Goal: Information Seeking & Learning: Learn about a topic

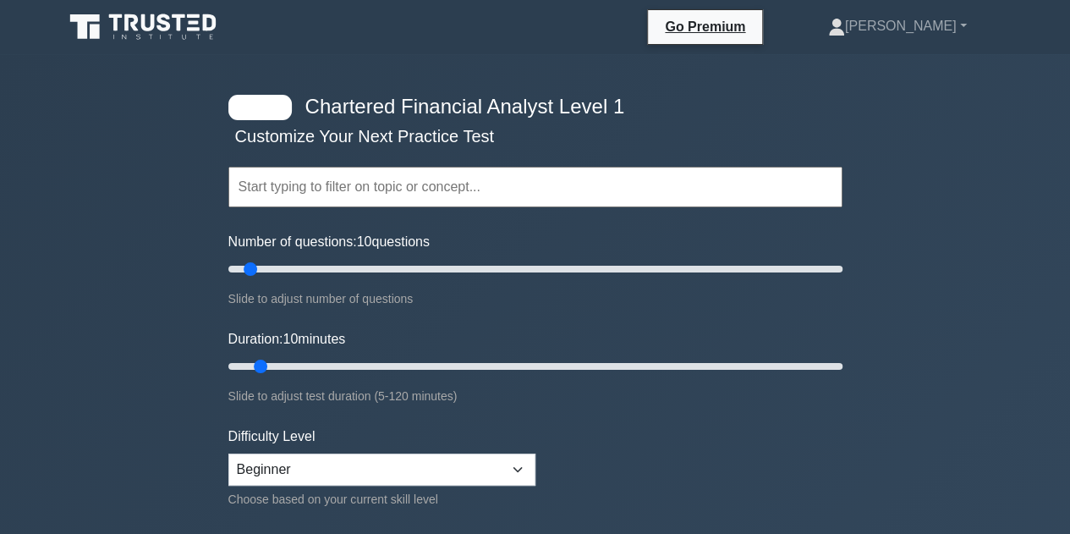
click at [268, 106] on div at bounding box center [259, 107] width 63 height 25
click at [298, 141] on div "Topics Quantitative Methods Economics Financial Reporting and Analysis Corporat…" at bounding box center [535, 163] width 614 height 96
click at [288, 178] on input "text" at bounding box center [535, 187] width 614 height 41
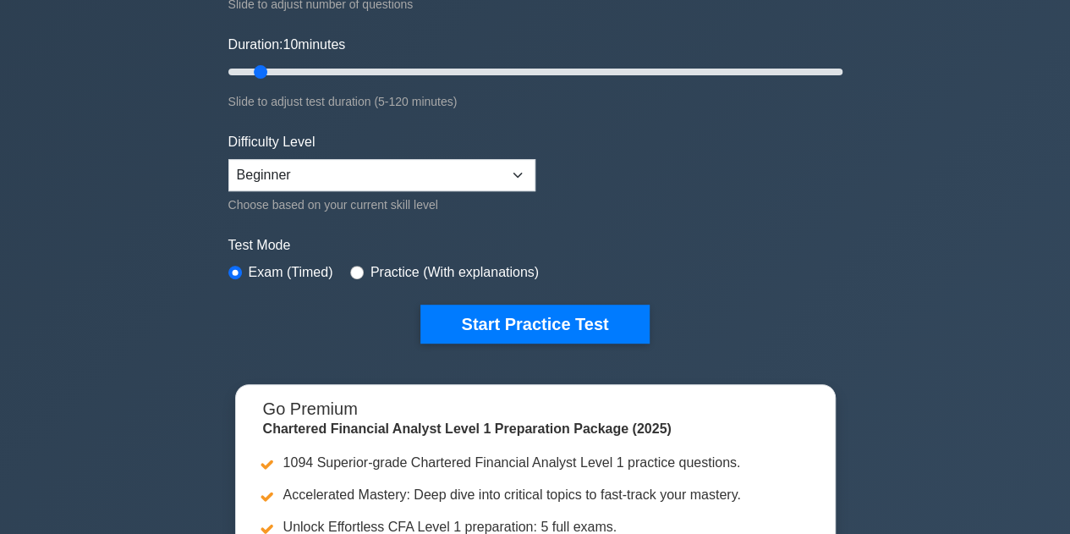
scroll to position [288, 0]
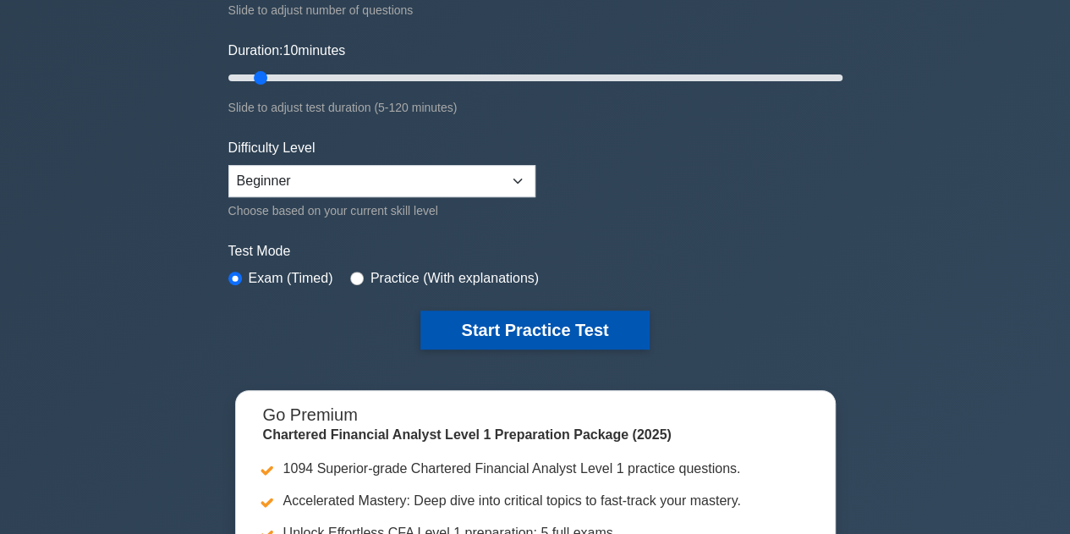
click at [450, 338] on button "Start Practice Test" at bounding box center [534, 329] width 228 height 39
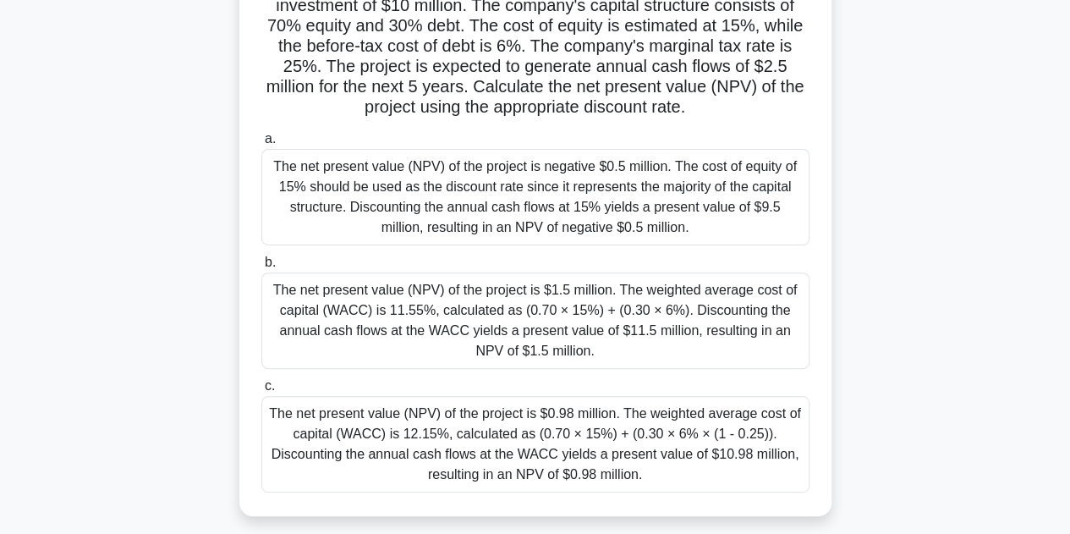
scroll to position [152, 0]
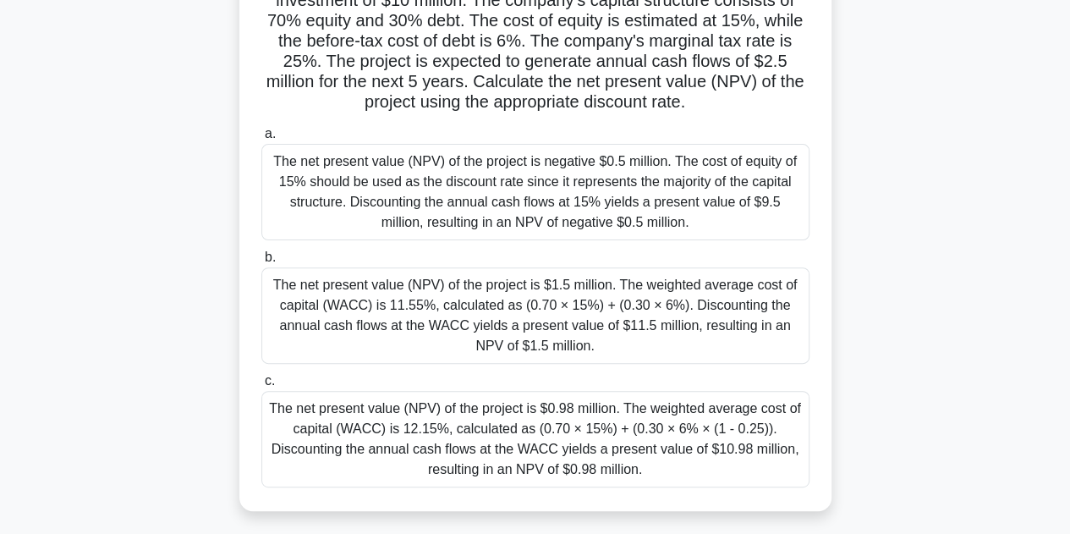
click at [444, 446] on div "The net present value (NPV) of the project is $0.98 million. The weighted avera…" at bounding box center [535, 439] width 548 height 96
click at [261, 386] on input "c. The net present value (NPV) of the project is $0.98 million. The weighted av…" at bounding box center [261, 380] width 0 height 11
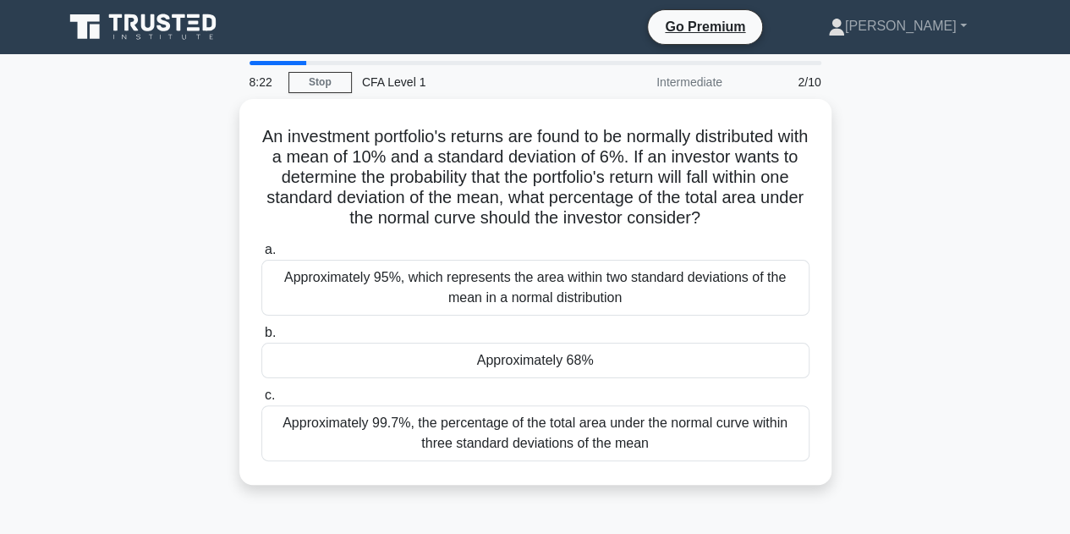
scroll to position [15, 0]
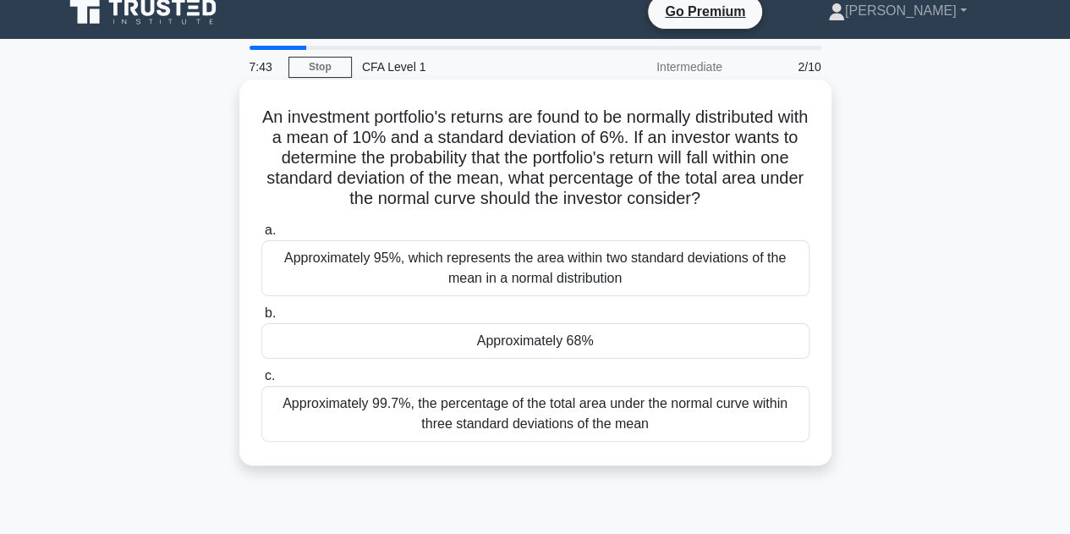
click at [349, 277] on div "Approximately 95%, which represents the area within two standard deviations of …" at bounding box center [535, 268] width 548 height 56
click at [261, 236] on input "a. Approximately 95%, which represents the area within two standard deviations …" at bounding box center [261, 230] width 0 height 11
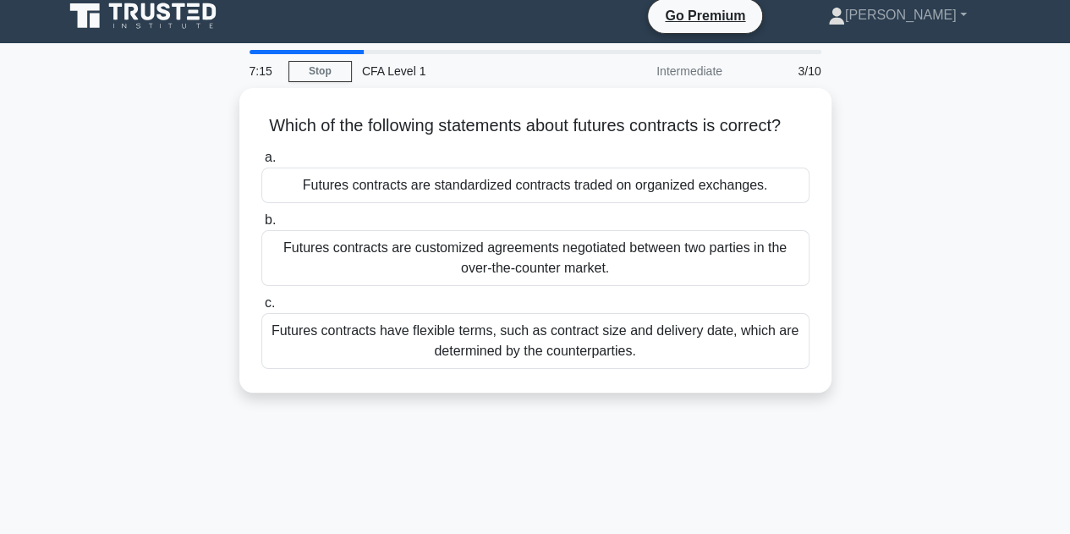
scroll to position [12, 0]
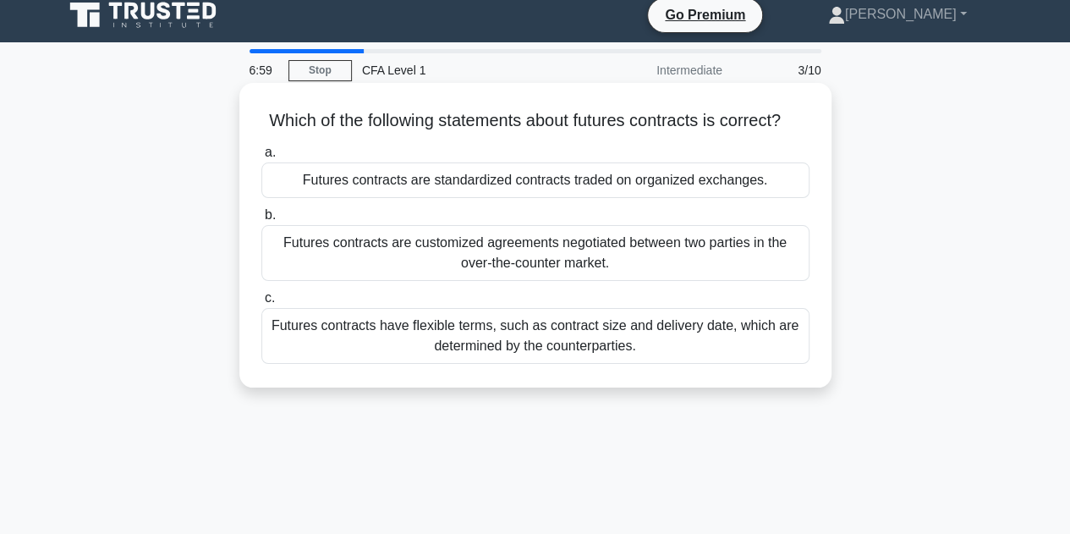
click at [452, 198] on div "Futures contracts are standardized contracts traded on organized exchanges." at bounding box center [535, 180] width 548 height 36
click at [261, 158] on input "a. Futures contracts are standardized contracts traded on organized exchanges." at bounding box center [261, 152] width 0 height 11
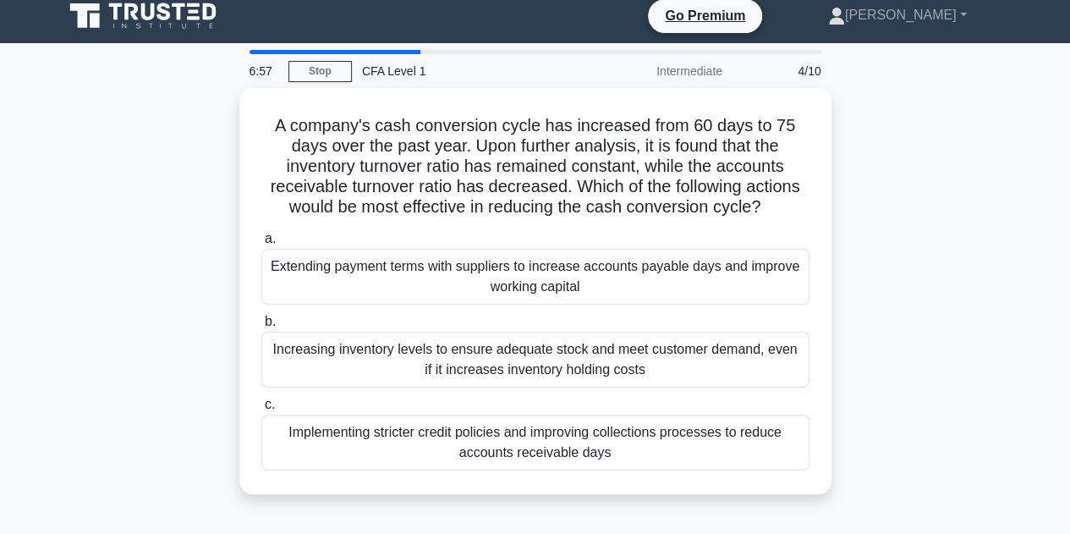
scroll to position [13, 0]
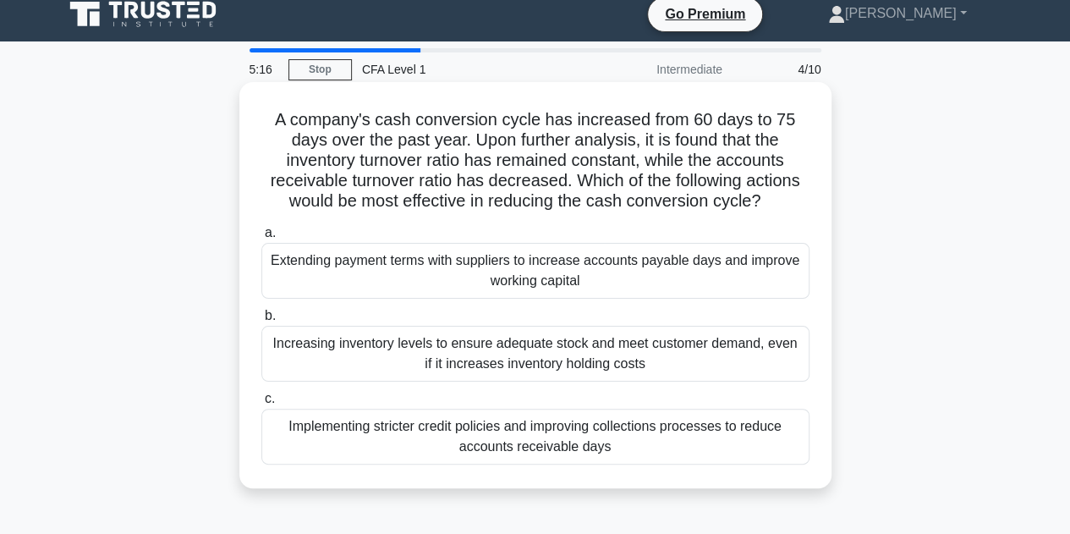
click at [335, 253] on div "Extending payment terms with suppliers to increase accounts payable days and im…" at bounding box center [535, 271] width 548 height 56
click at [261, 238] on input "a. Extending payment terms with suppliers to increase accounts payable days and…" at bounding box center [261, 232] width 0 height 11
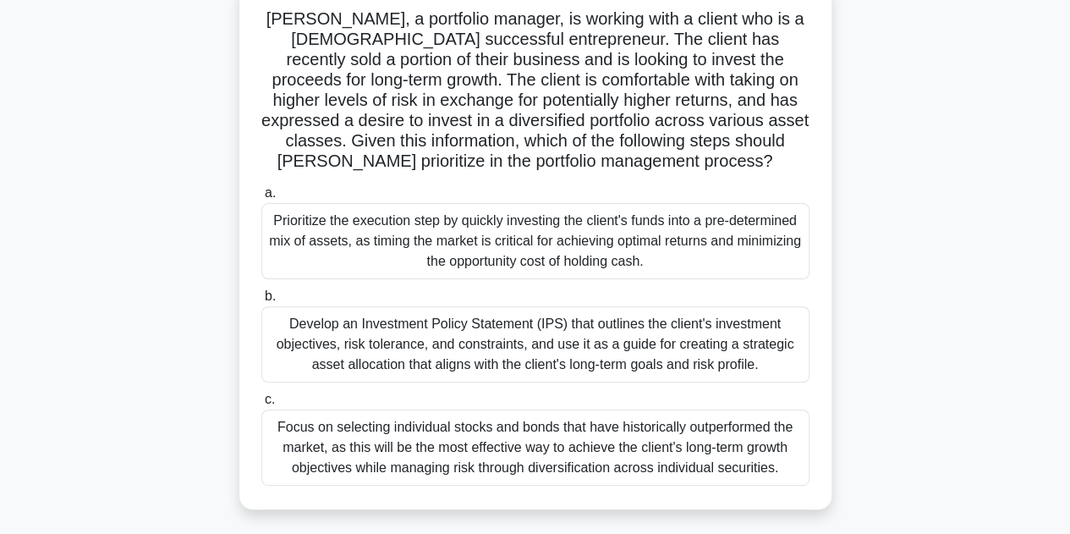
scroll to position [128, 0]
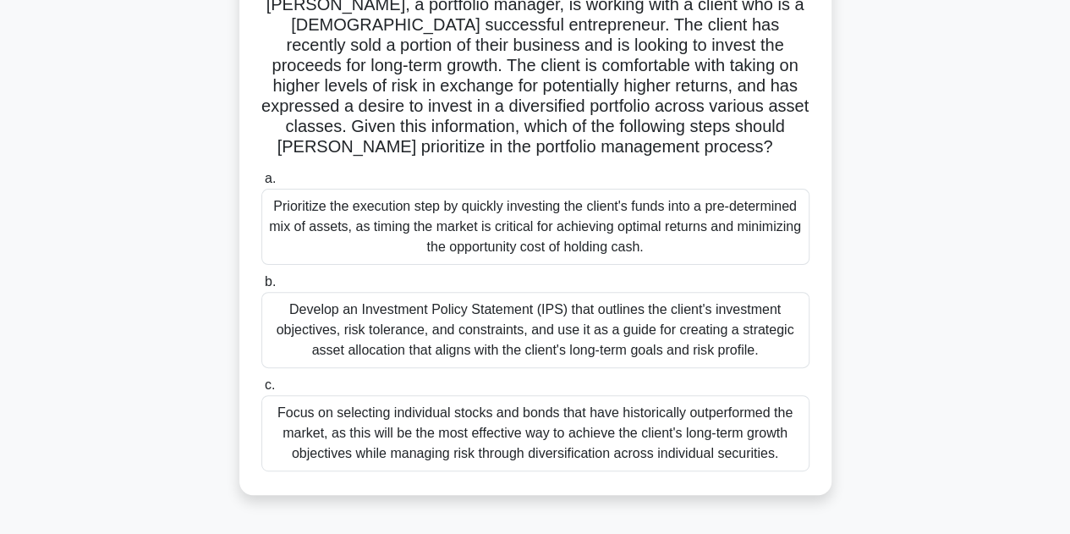
click at [333, 332] on div "Develop an Investment Policy Statement (IPS) that outlines the client's investm…" at bounding box center [535, 330] width 548 height 76
click at [261, 288] on input "b. Develop an Investment Policy Statement (IPS) that outlines the client's inve…" at bounding box center [261, 282] width 0 height 11
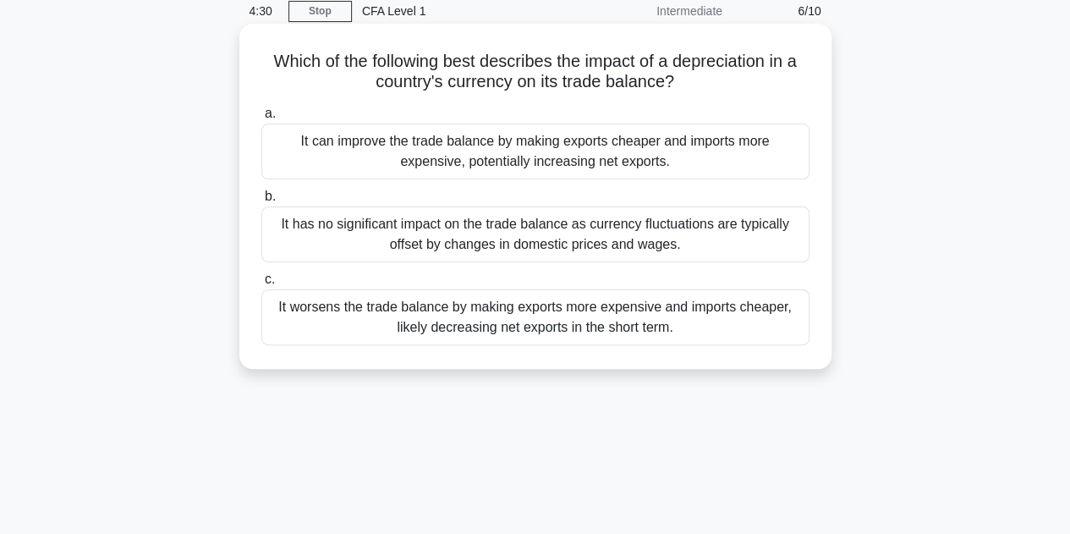
scroll to position [0, 0]
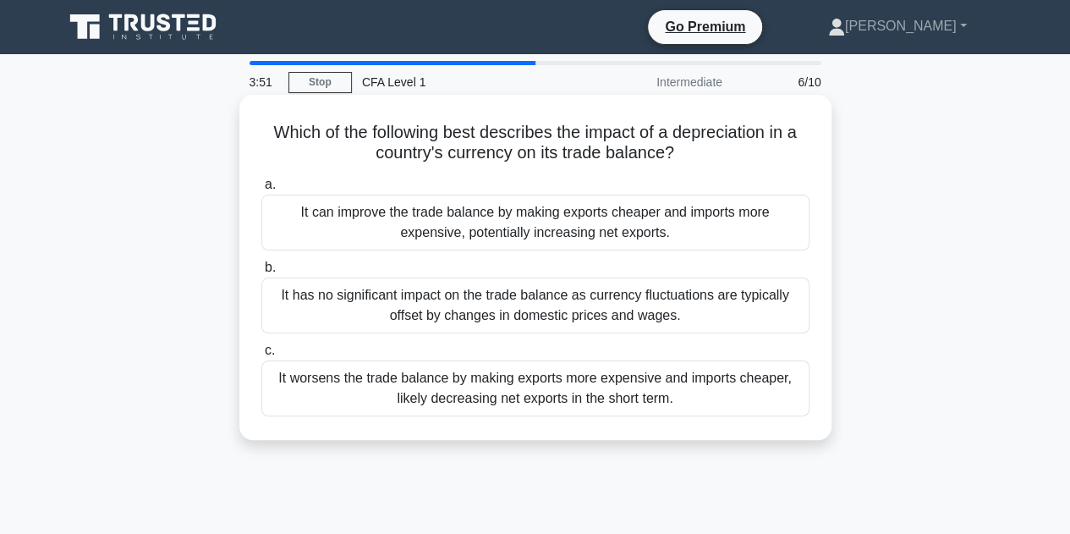
click at [338, 227] on div "It can improve the trade balance by making exports cheaper and imports more exp…" at bounding box center [535, 222] width 548 height 56
click at [261, 190] on input "a. It can improve the trade balance by making exports cheaper and imports more …" at bounding box center [261, 184] width 0 height 11
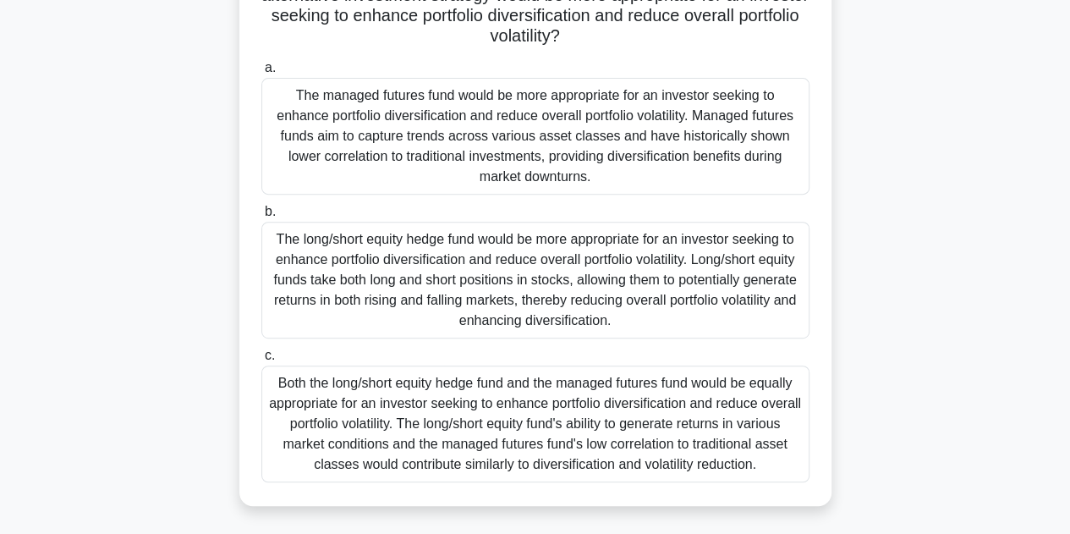
scroll to position [310, 0]
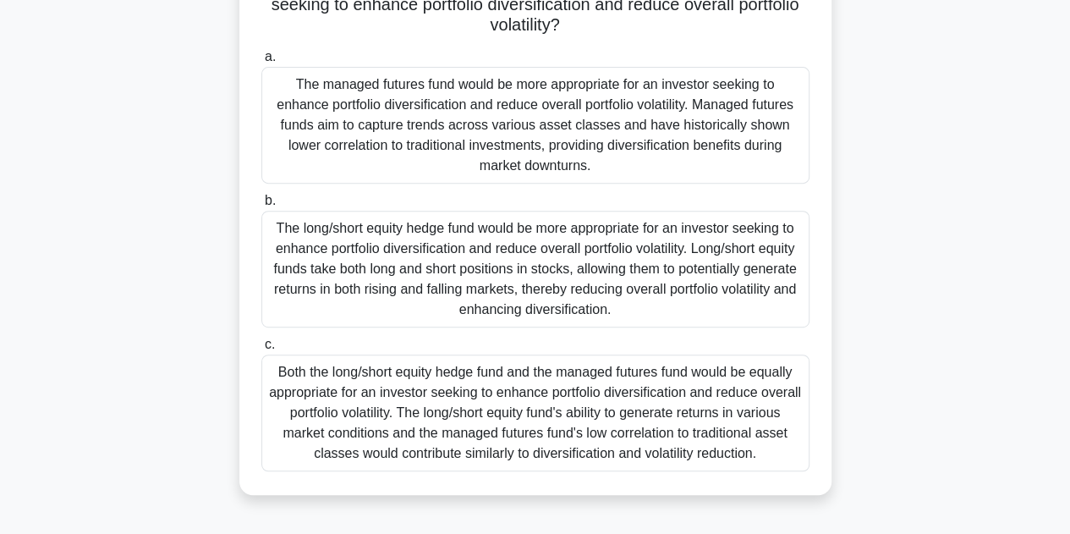
click at [391, 146] on div "The managed futures fund would be more appropriate for an investor seeking to e…" at bounding box center [535, 125] width 548 height 117
click at [261, 63] on input "a. The managed futures fund would be more appropriate for an investor seeking t…" at bounding box center [261, 57] width 0 height 11
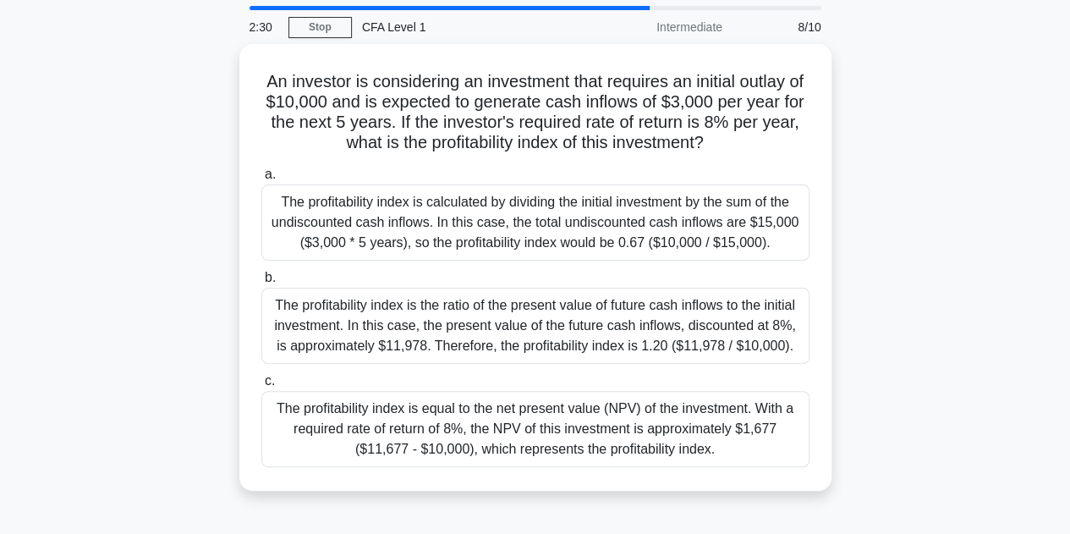
scroll to position [59, 0]
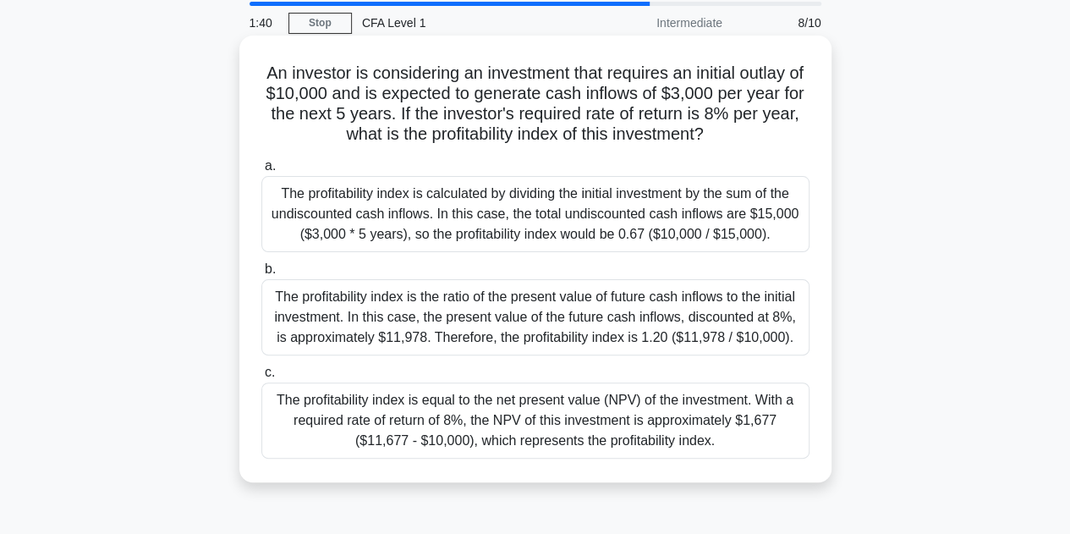
click at [353, 334] on div "The profitability index is the ratio of the present value of future cash inflow…" at bounding box center [535, 317] width 548 height 76
click at [261, 275] on input "b. The profitability index is the ratio of the present value of future cash inf…" at bounding box center [261, 269] width 0 height 11
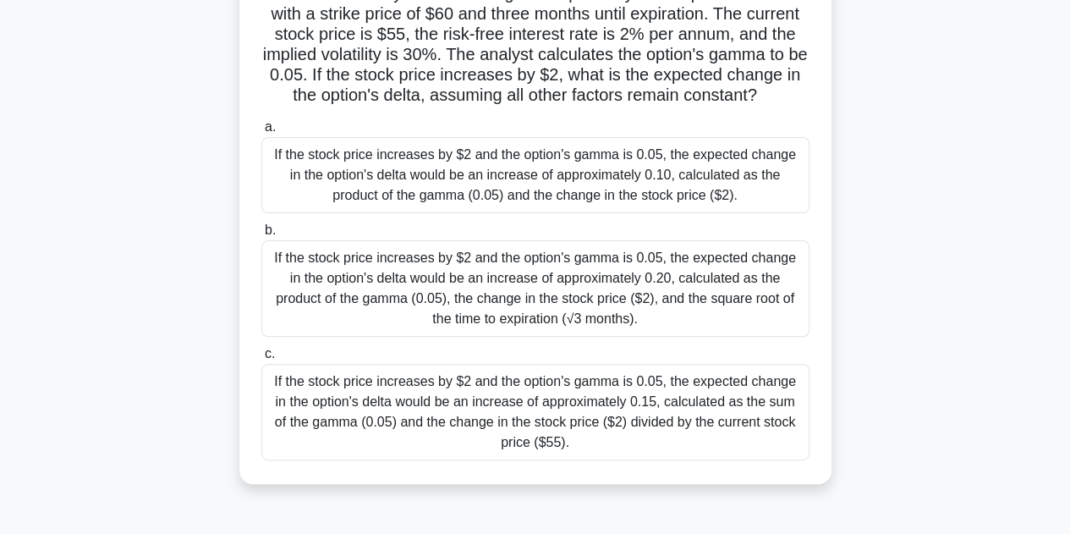
scroll to position [140, 0]
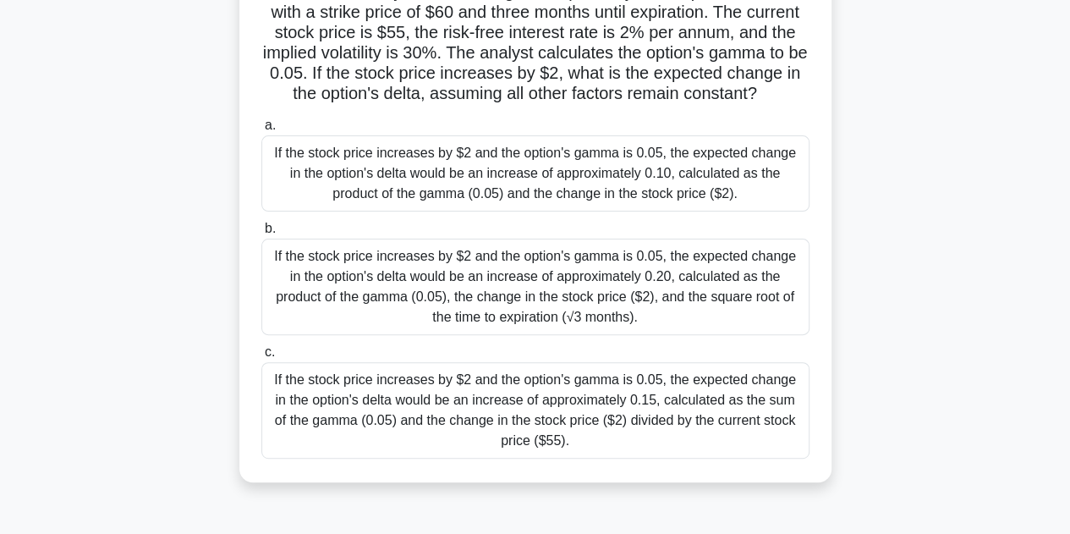
click at [360, 207] on div "If the stock price increases by $2 and the option's gamma is 0.05, the expected…" at bounding box center [535, 173] width 548 height 76
click at [261, 131] on input "a. If the stock price increases by $2 and the option's gamma is 0.05, the expec…" at bounding box center [261, 125] width 0 height 11
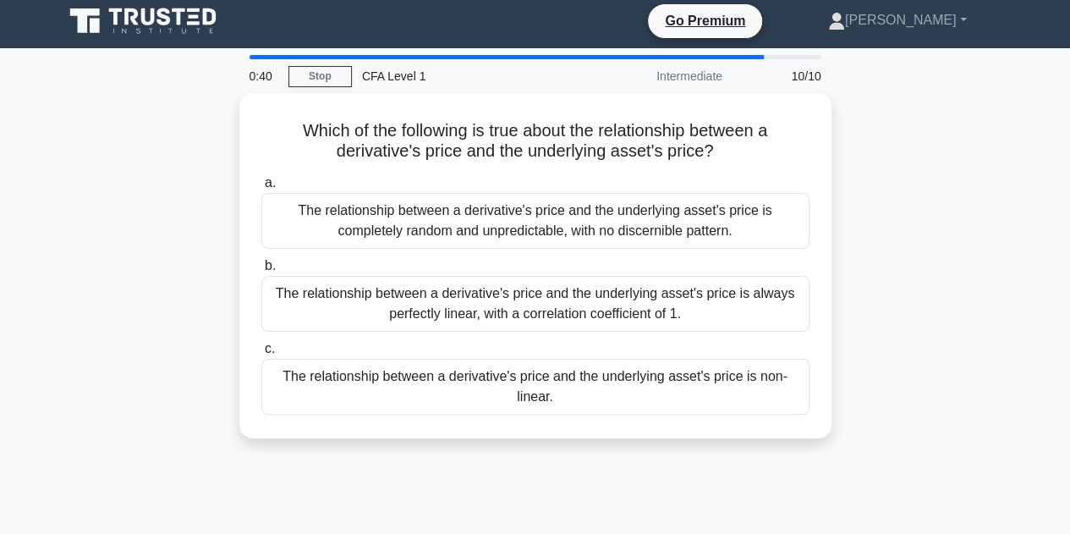
scroll to position [7, 0]
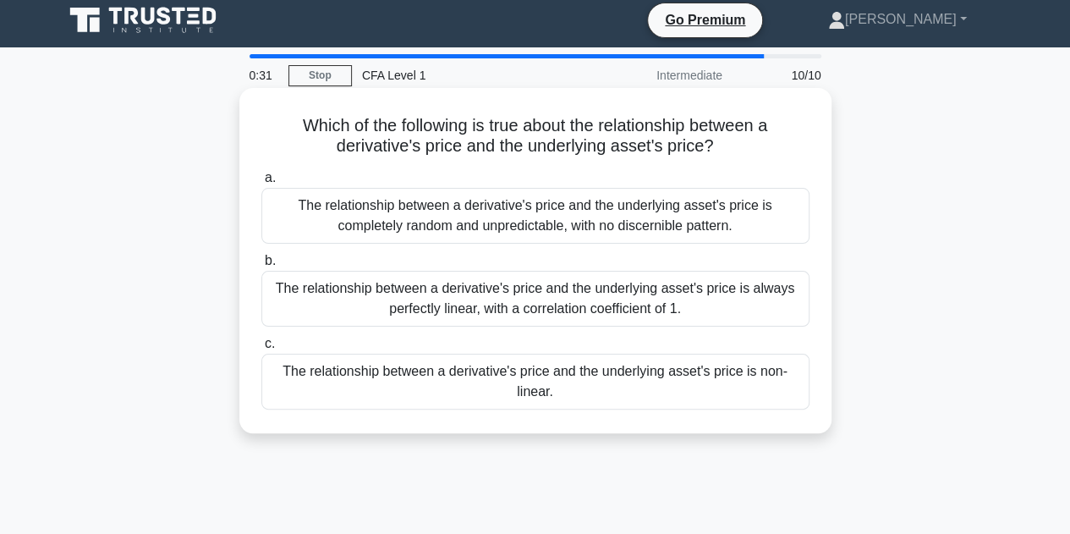
click at [370, 293] on div "The relationship between a derivative's price and the underlying asset's price …" at bounding box center [535, 299] width 548 height 56
click at [261, 266] on input "b. The relationship between a derivative's price and the underlying asset's pri…" at bounding box center [261, 260] width 0 height 11
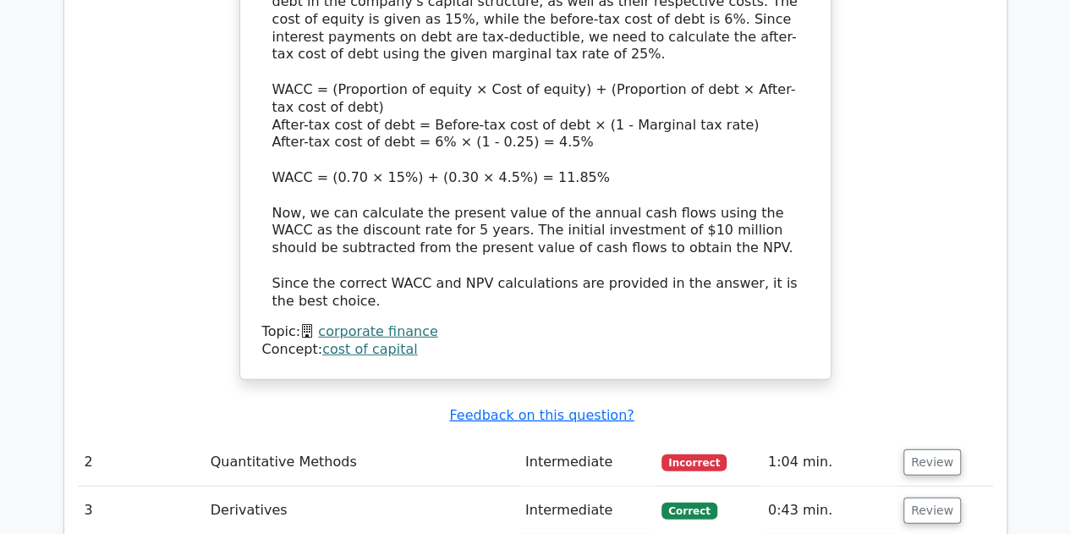
scroll to position [2162, 0]
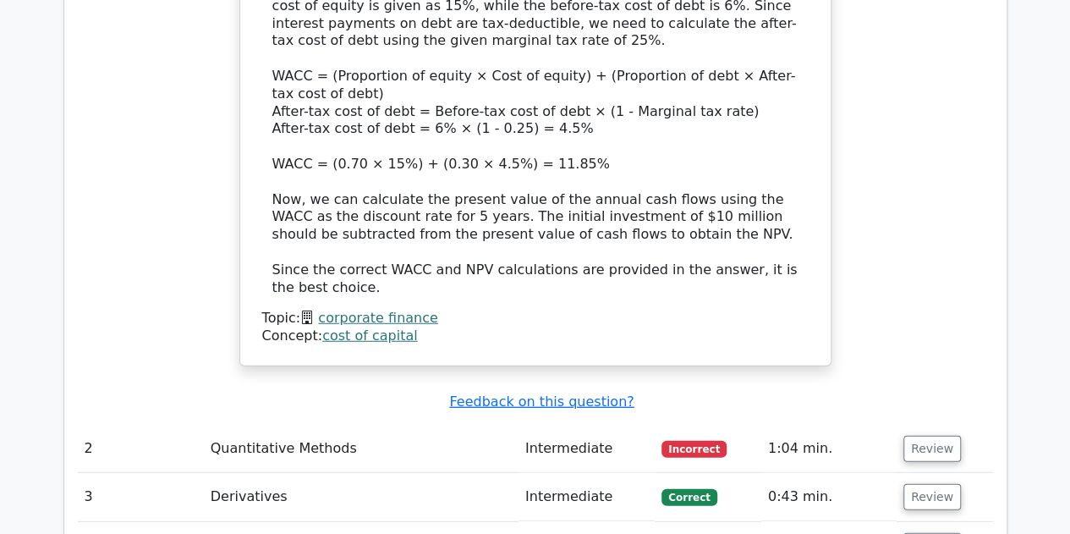
click at [264, 425] on td "Quantitative Methods" at bounding box center [361, 449] width 315 height 48
click at [924, 436] on button "Review" at bounding box center [932, 449] width 58 height 26
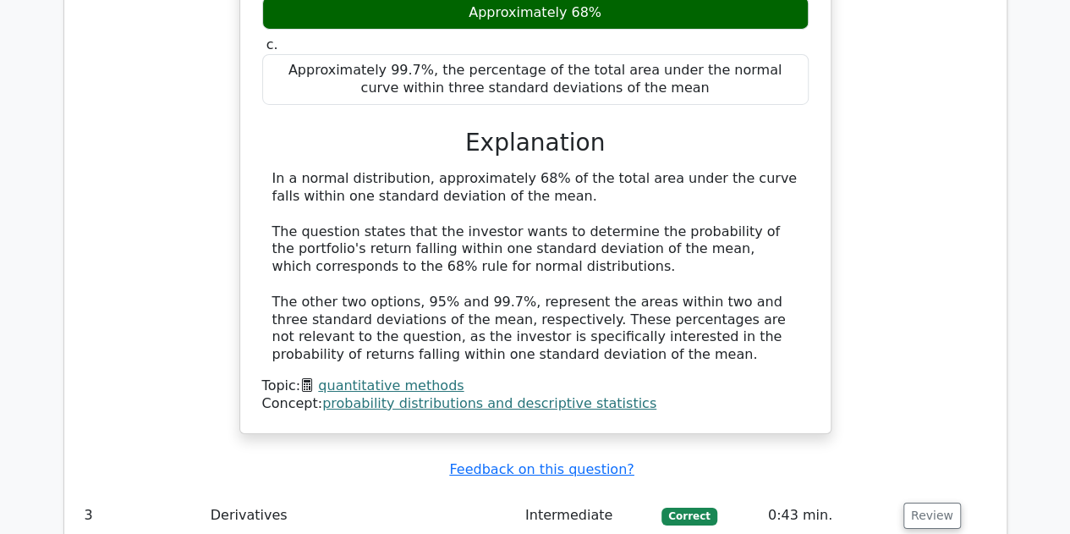
scroll to position [2894, 0]
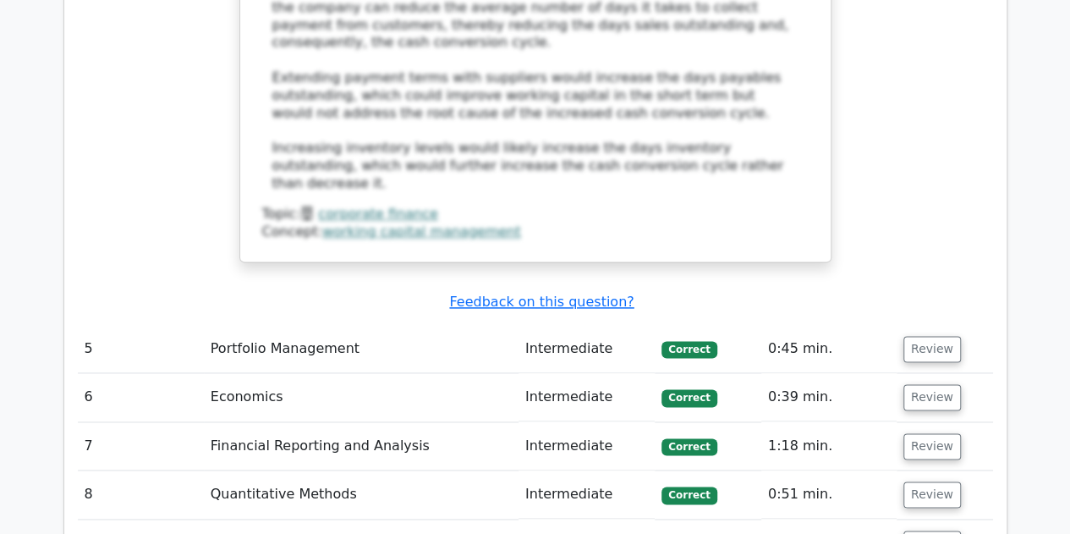
scroll to position [4221, 0]
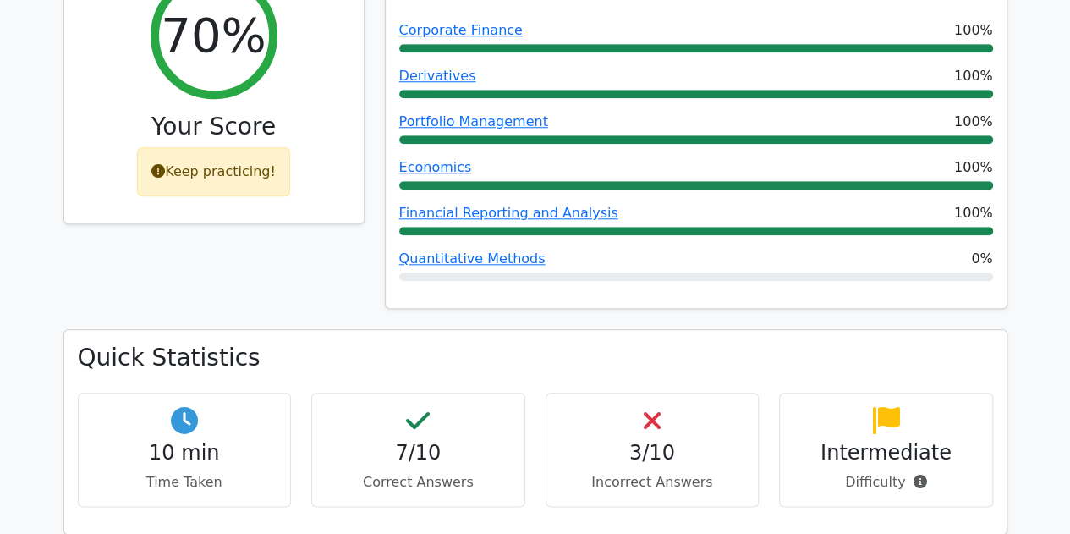
scroll to position [0, 0]
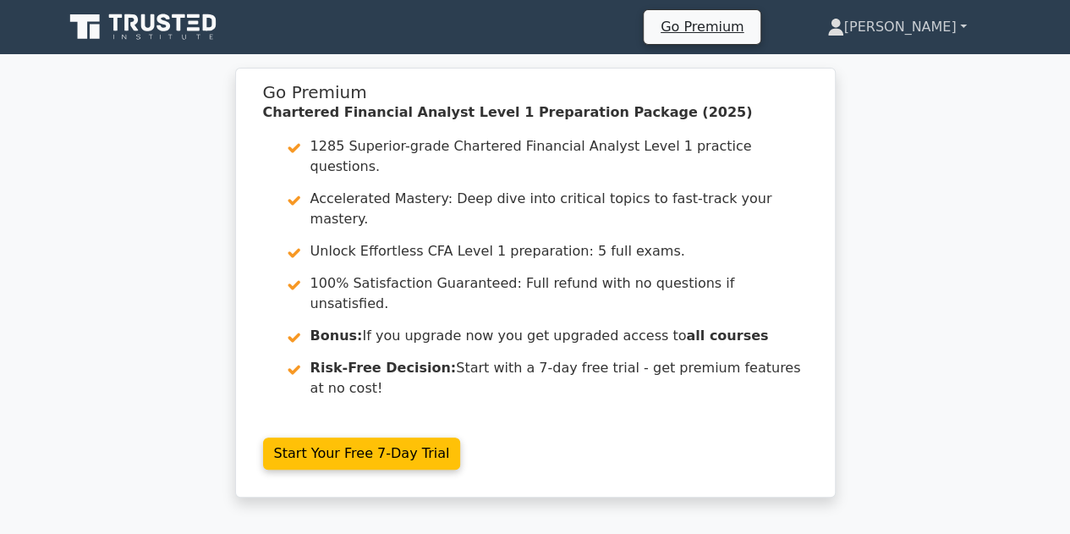
click at [935, 21] on link "[PERSON_NAME]" at bounding box center [896, 27] width 221 height 34
click at [878, 57] on link "Profile" at bounding box center [854, 66] width 134 height 27
